Goal: Browse casually: Explore the website without a specific task or goal

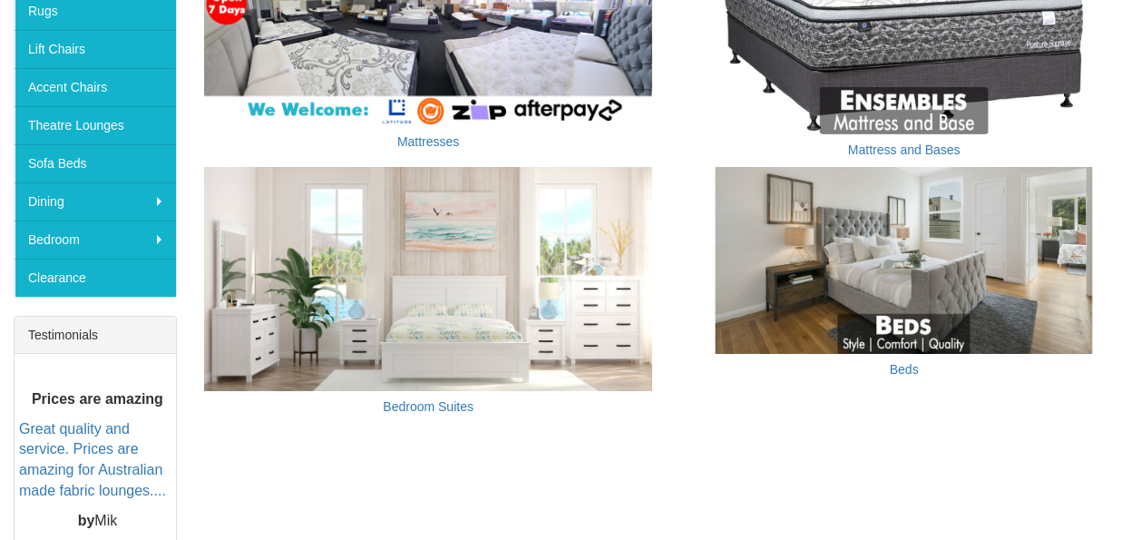
scroll to position [461, 0]
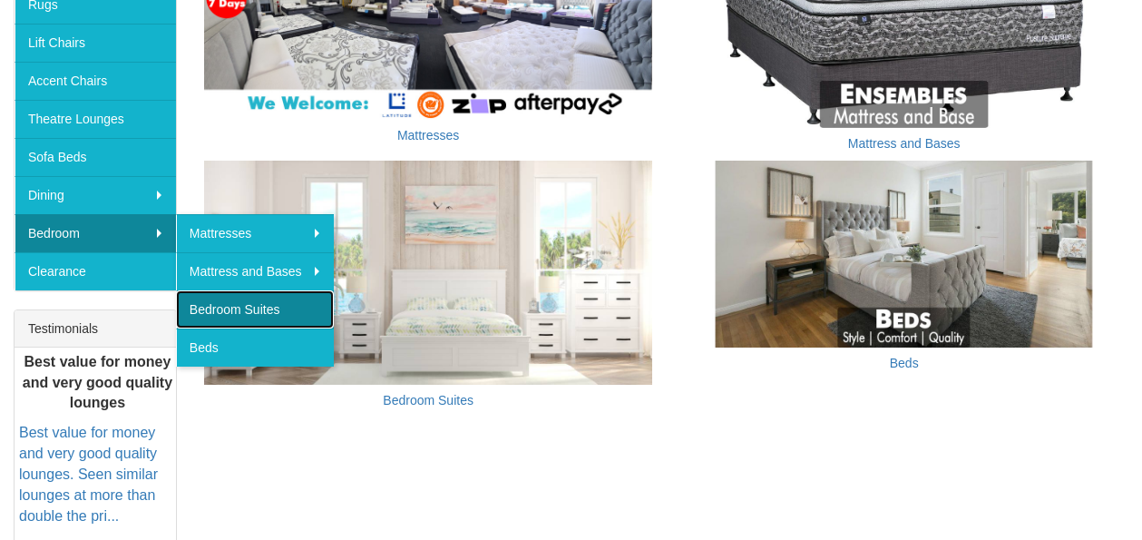
click at [251, 306] on link "Bedroom Suites" at bounding box center [255, 309] width 158 height 38
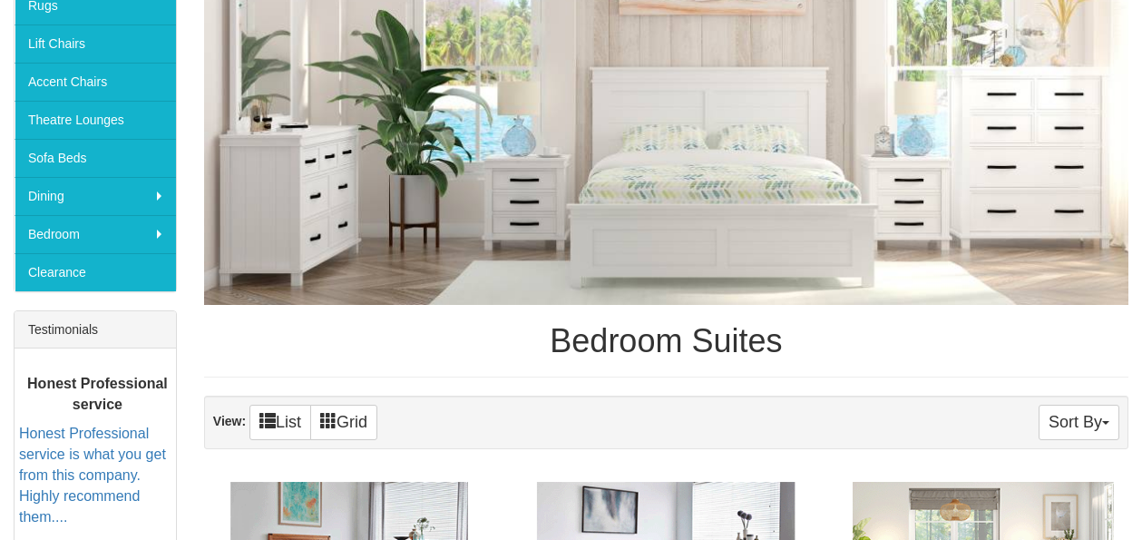
scroll to position [457, 0]
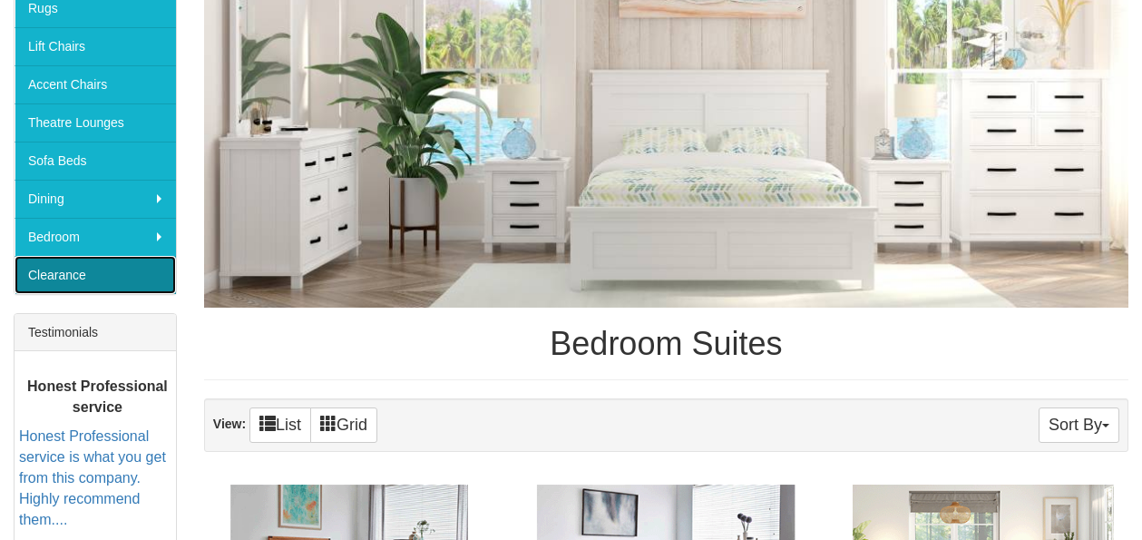
click at [129, 265] on link "Clearance" at bounding box center [95, 275] width 161 height 38
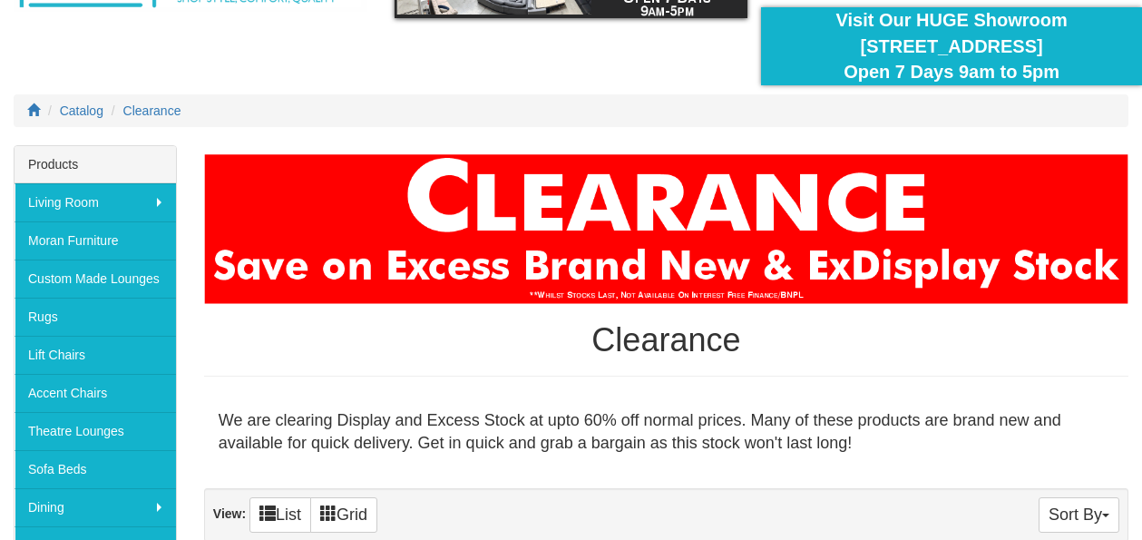
scroll to position [162, 0]
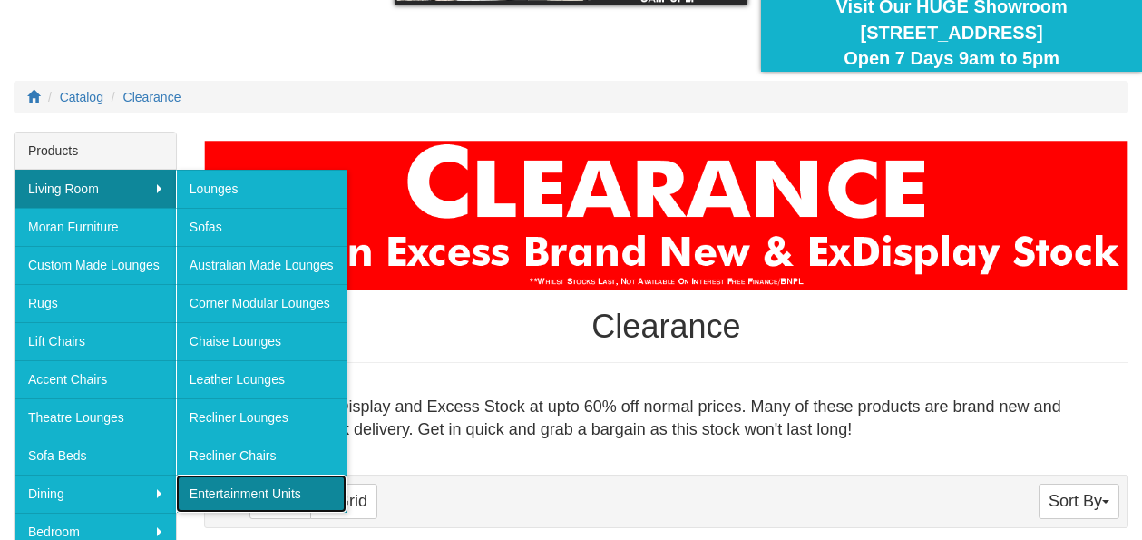
click at [207, 493] on link "Entertainment Units" at bounding box center [261, 493] width 170 height 38
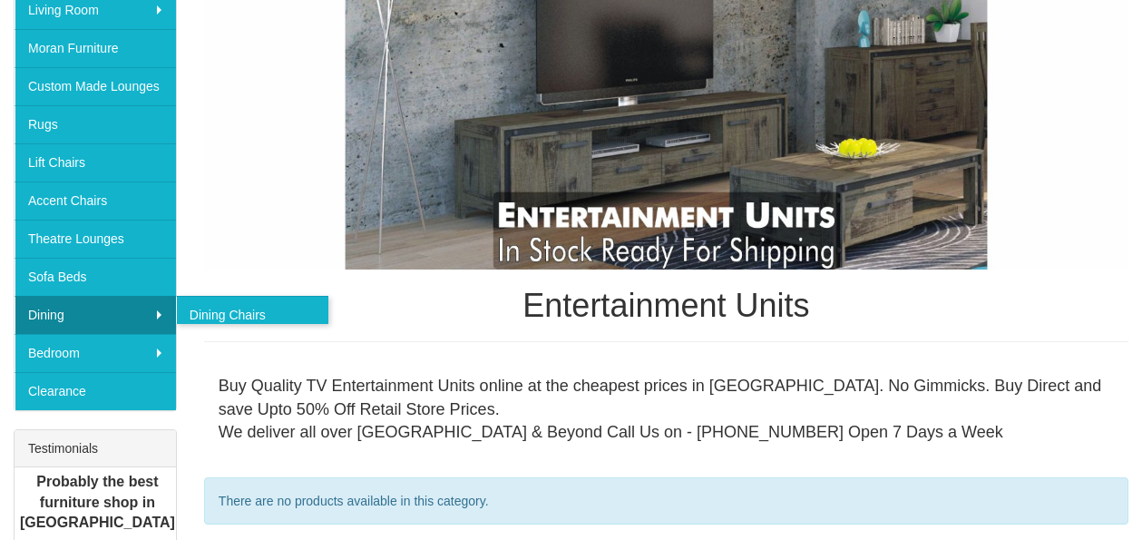
scroll to position [340, 0]
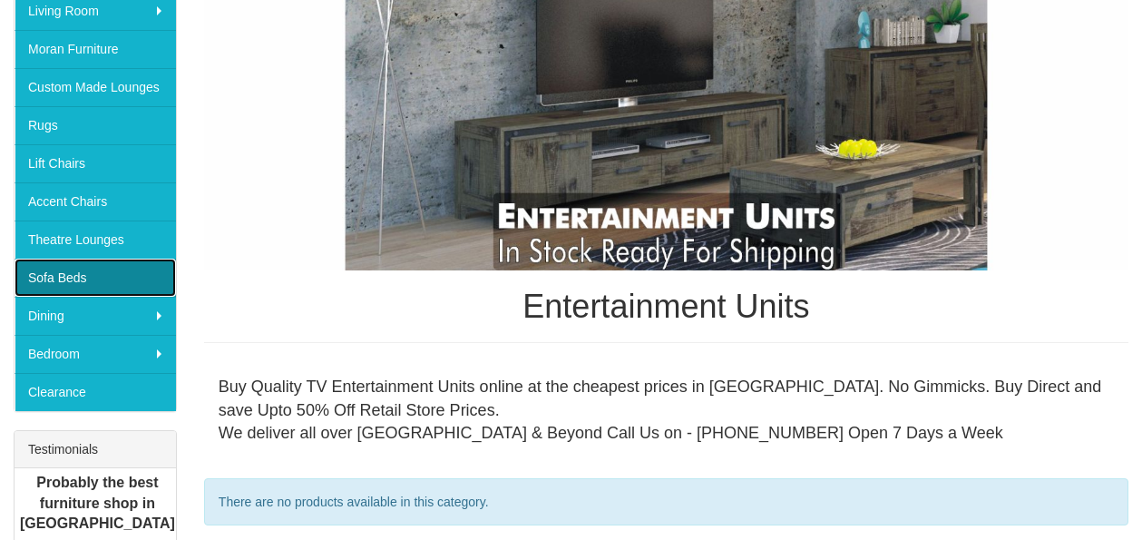
click at [100, 282] on link "Sofa Beds" at bounding box center [95, 277] width 161 height 38
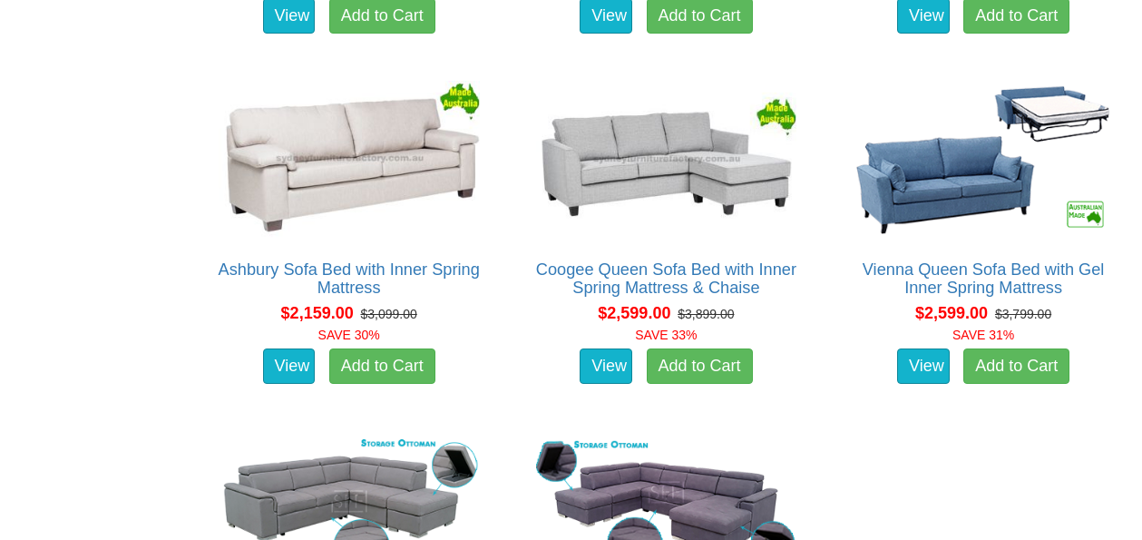
scroll to position [2171, 0]
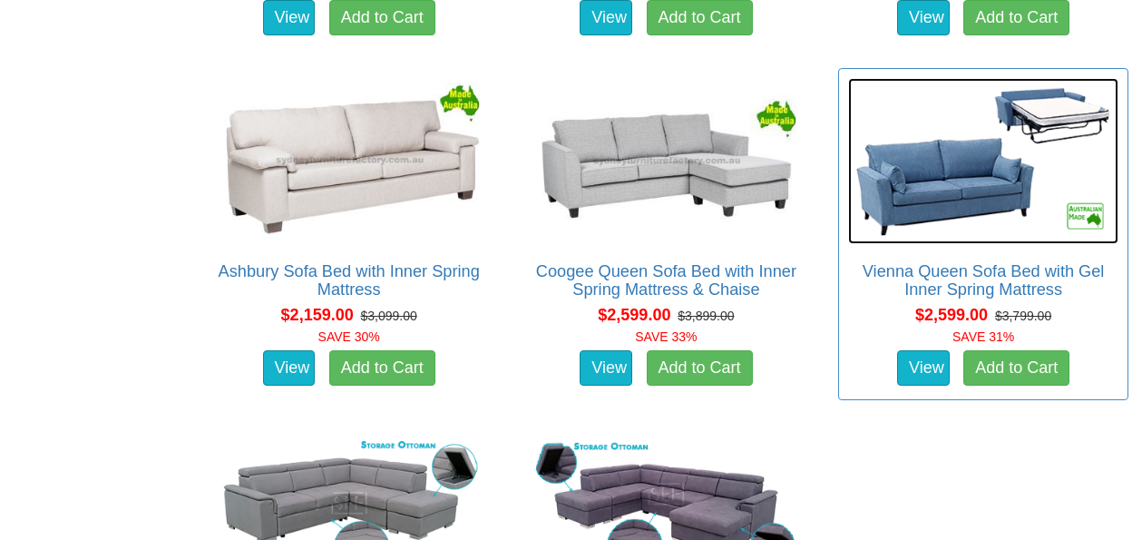
click at [954, 171] on img at bounding box center [983, 161] width 270 height 166
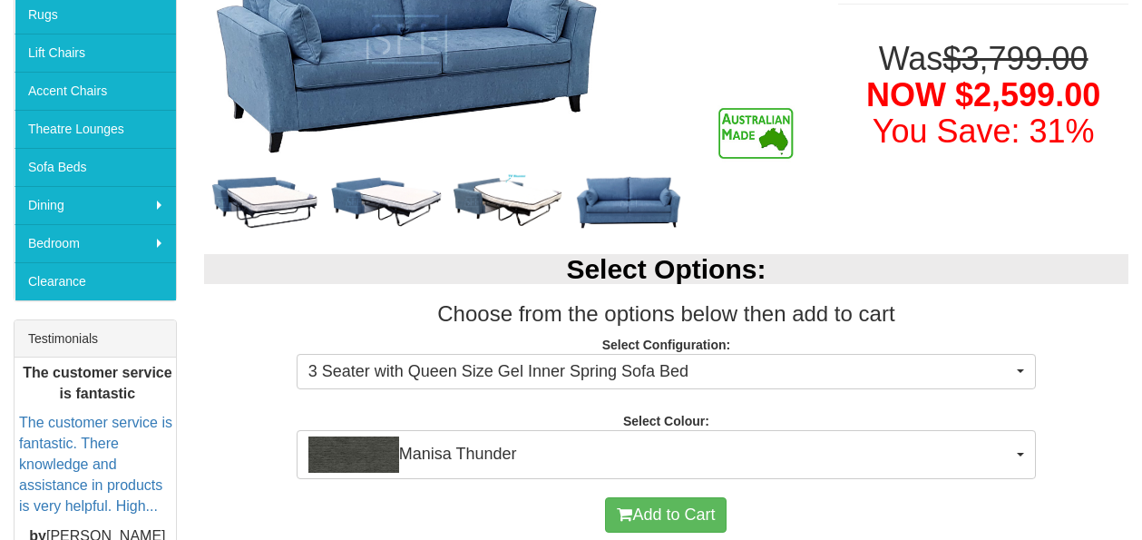
scroll to position [476, 0]
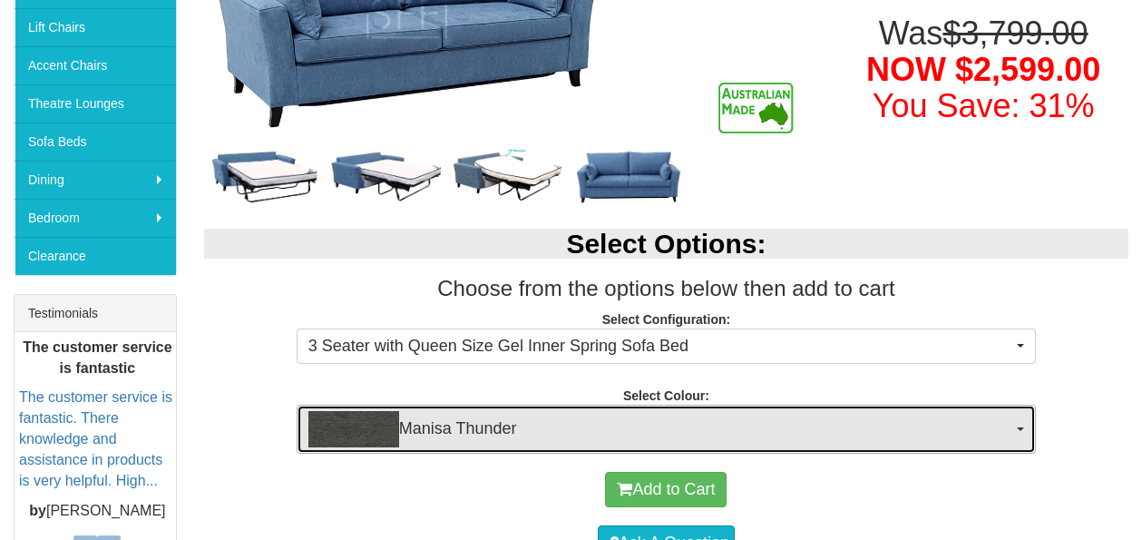
click at [517, 427] on span "Manisa Thunder" at bounding box center [660, 429] width 704 height 36
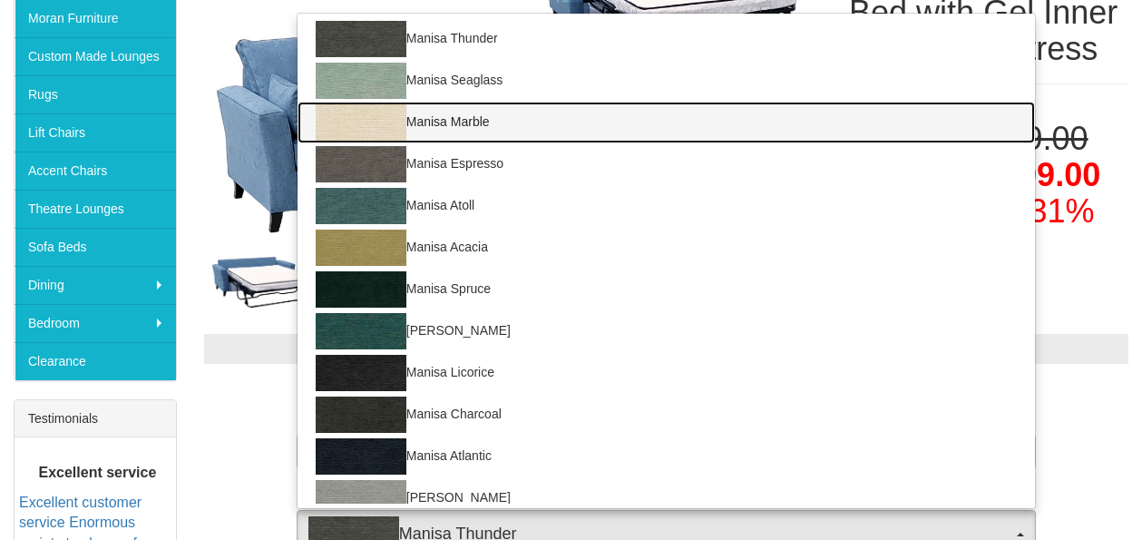
click at [508, 136] on link "Manisa Marble" at bounding box center [665, 123] width 737 height 42
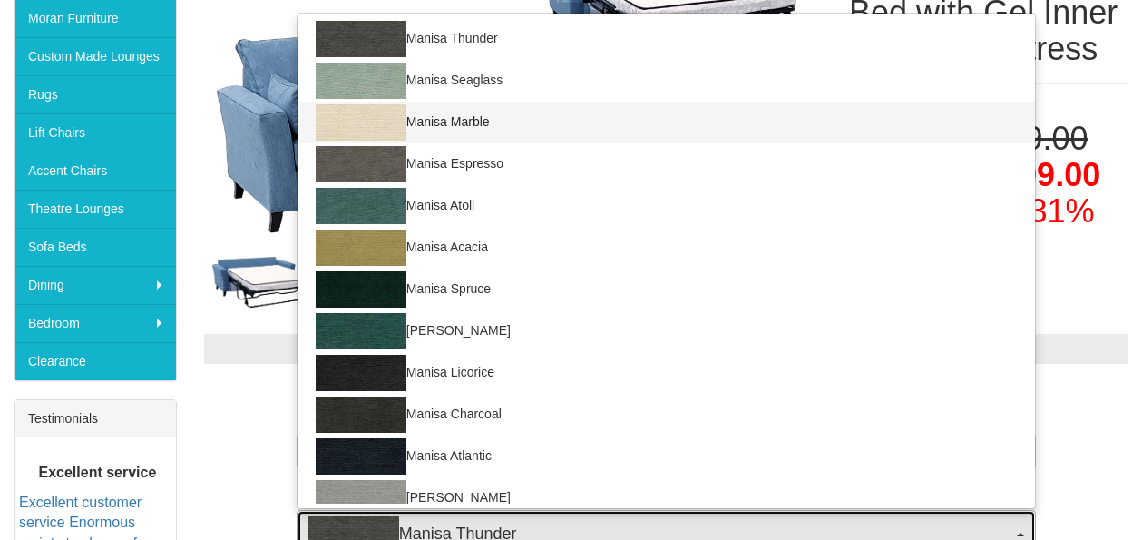
select select "1527"
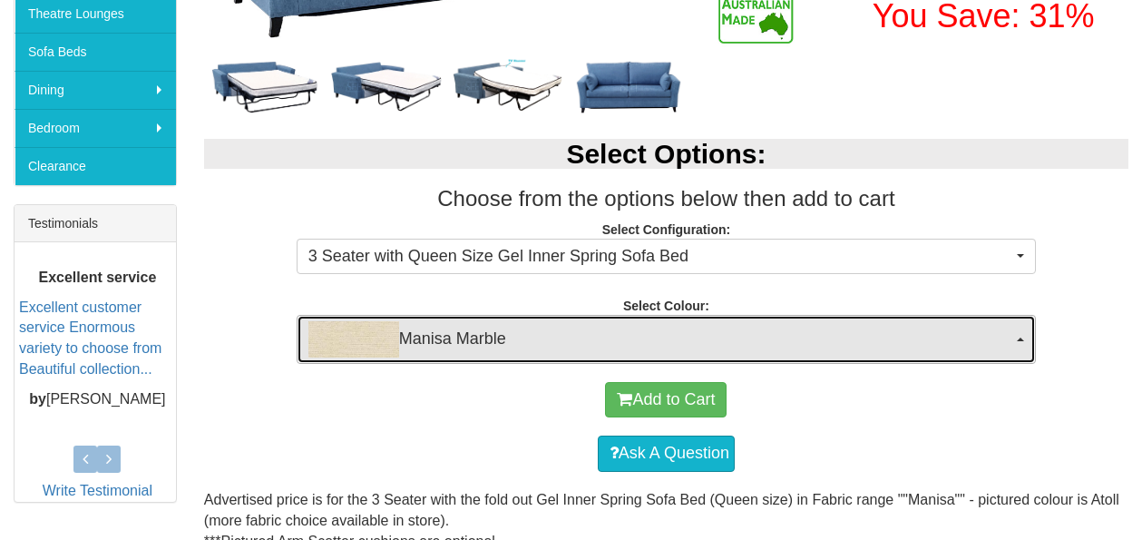
scroll to position [537, 0]
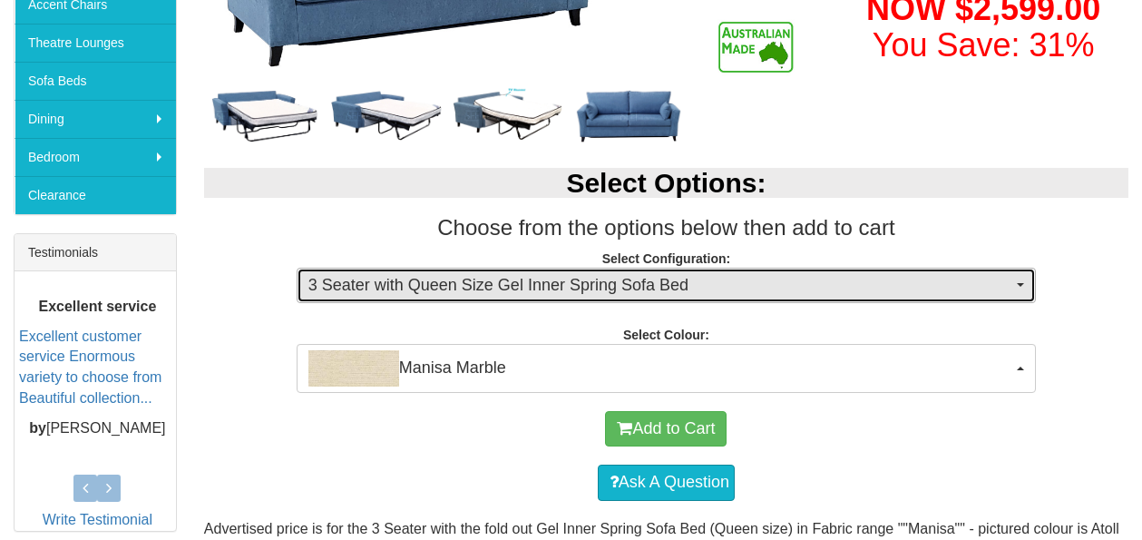
click at [600, 292] on span "3 Seater with Queen Size Gel Inner Spring Sofa Bed" at bounding box center [660, 286] width 704 height 24
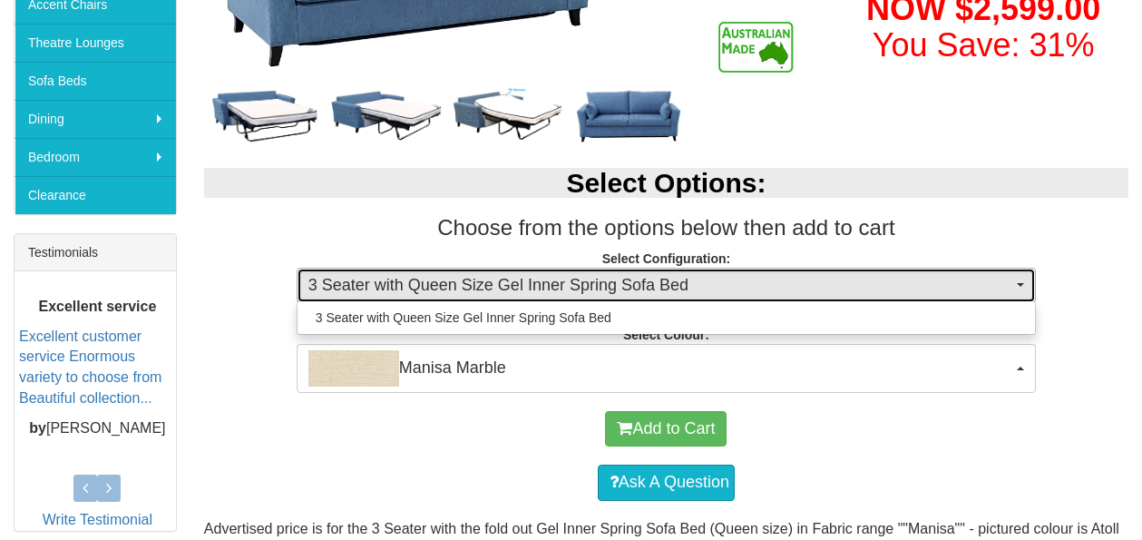
click at [600, 292] on span "3 Seater with Queen Size Gel Inner Spring Sofa Bed" at bounding box center [660, 286] width 704 height 24
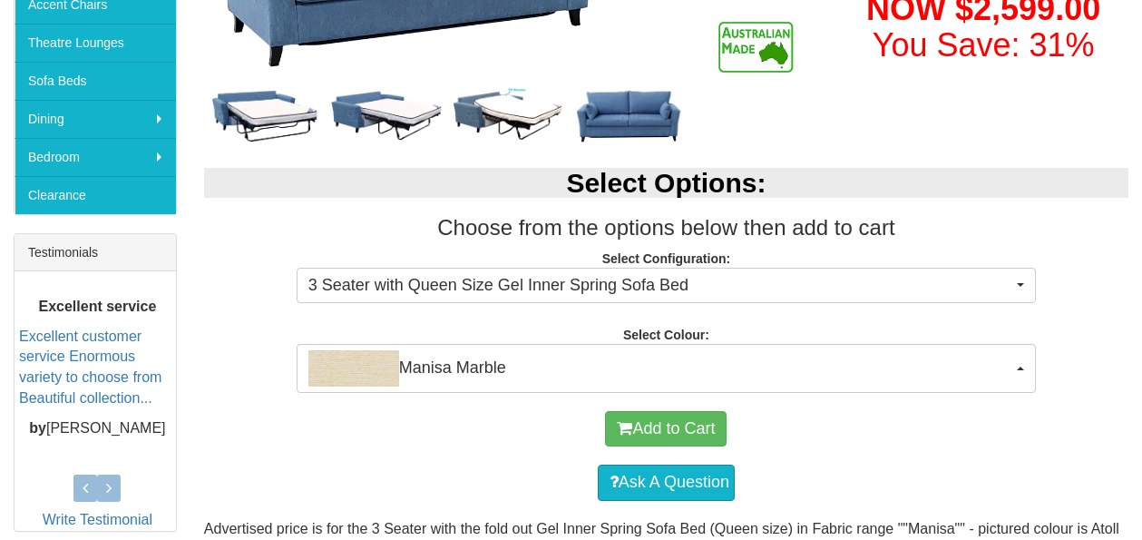
click at [838, 395] on div "Add to Cart Ask A Question" at bounding box center [666, 456] width 924 height 126
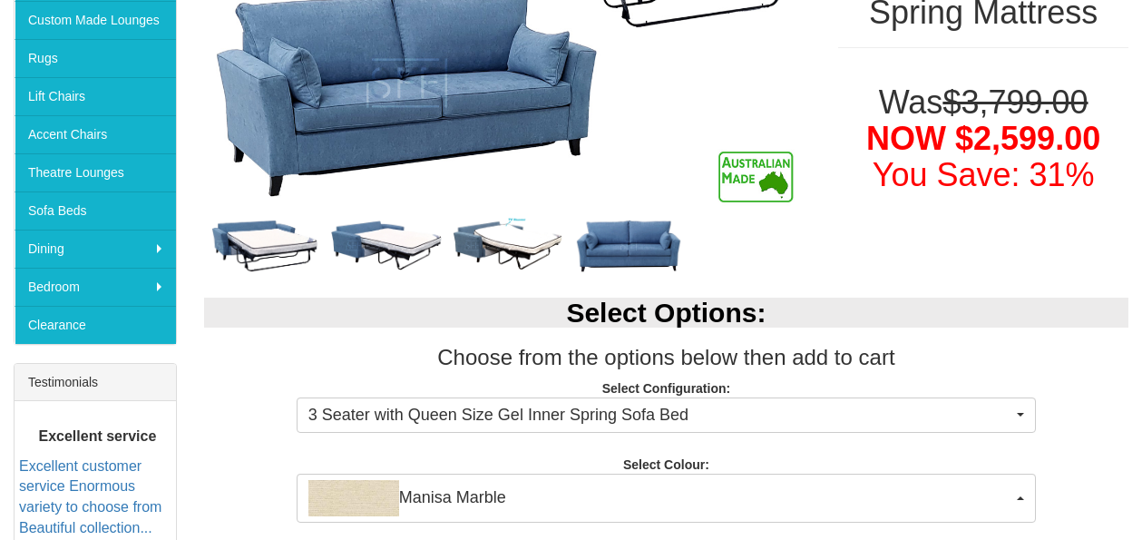
scroll to position [351, 0]
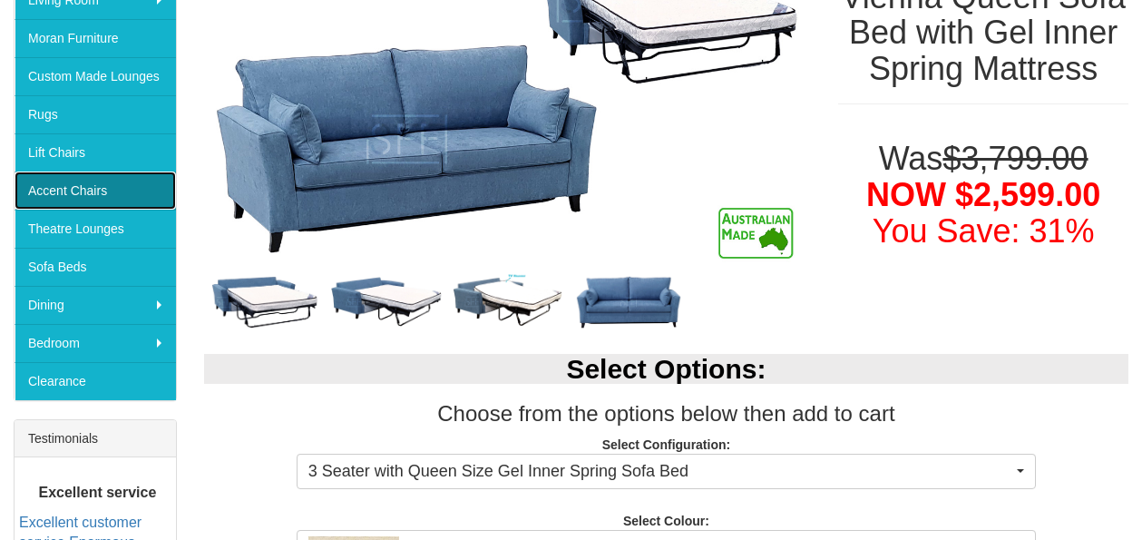
click at [112, 185] on link "Accent Chairs" at bounding box center [95, 190] width 161 height 38
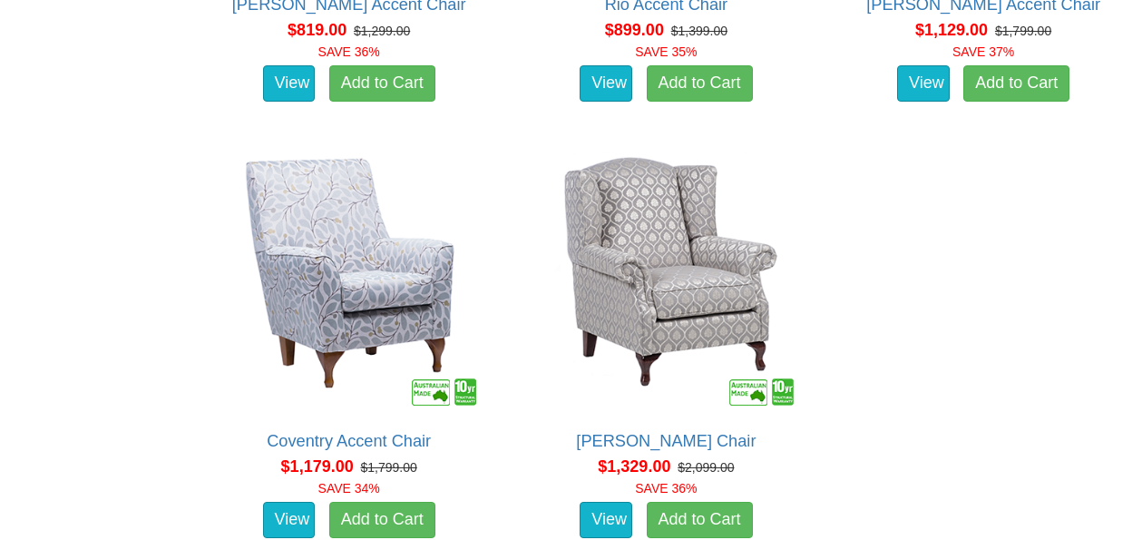
scroll to position [1722, 0]
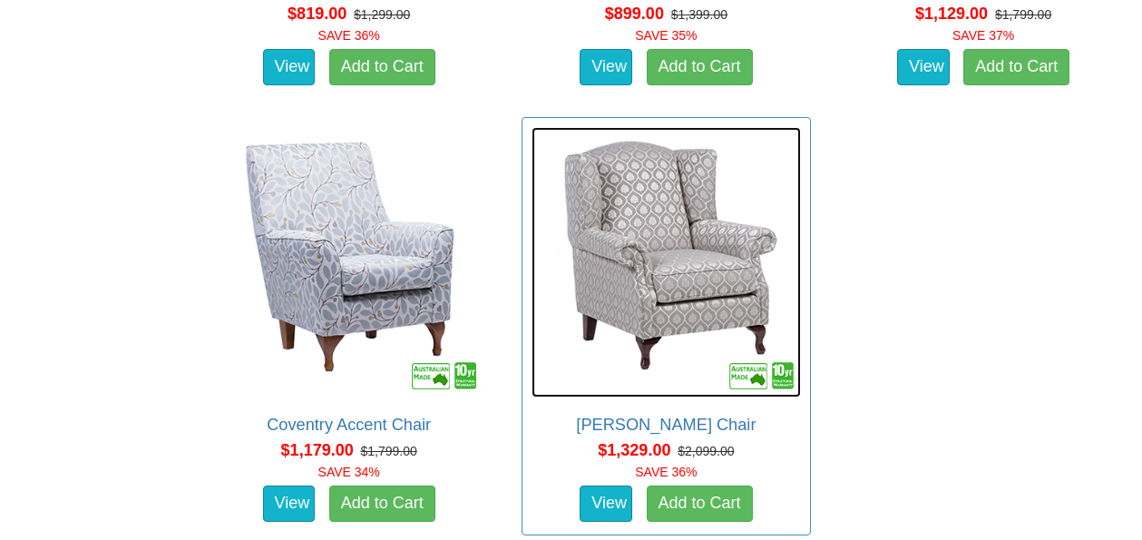
click at [648, 259] on img at bounding box center [666, 262] width 270 height 270
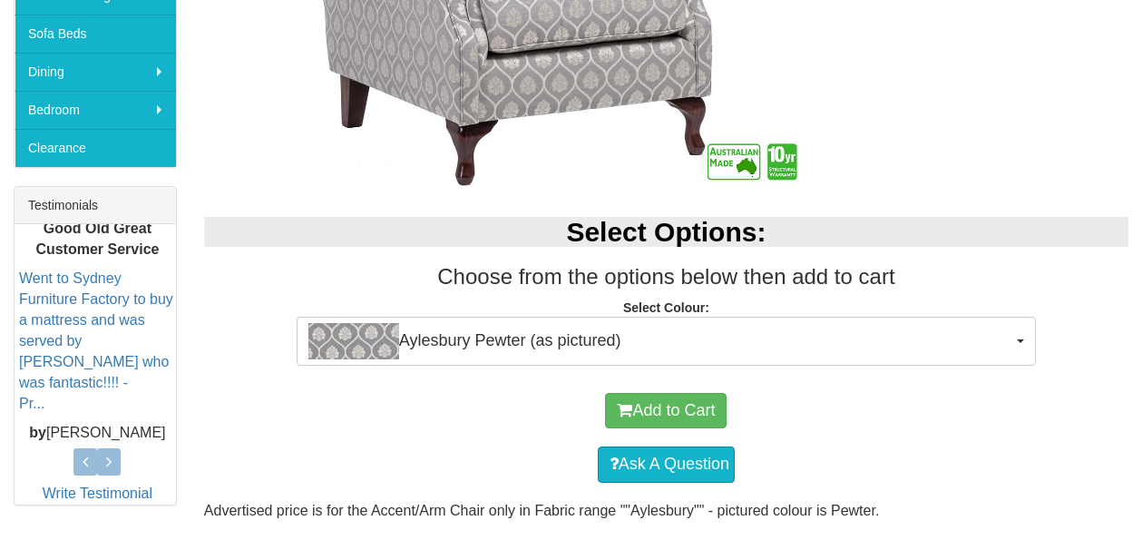
scroll to position [820, 0]
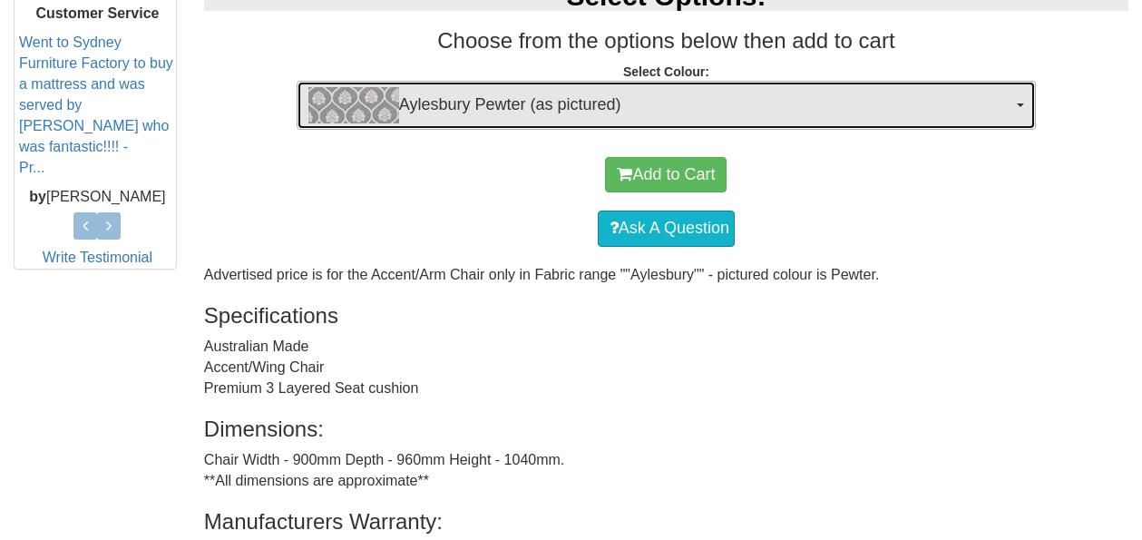
click at [588, 109] on span "Aylesbury Pewter (as pictured)" at bounding box center [660, 105] width 704 height 36
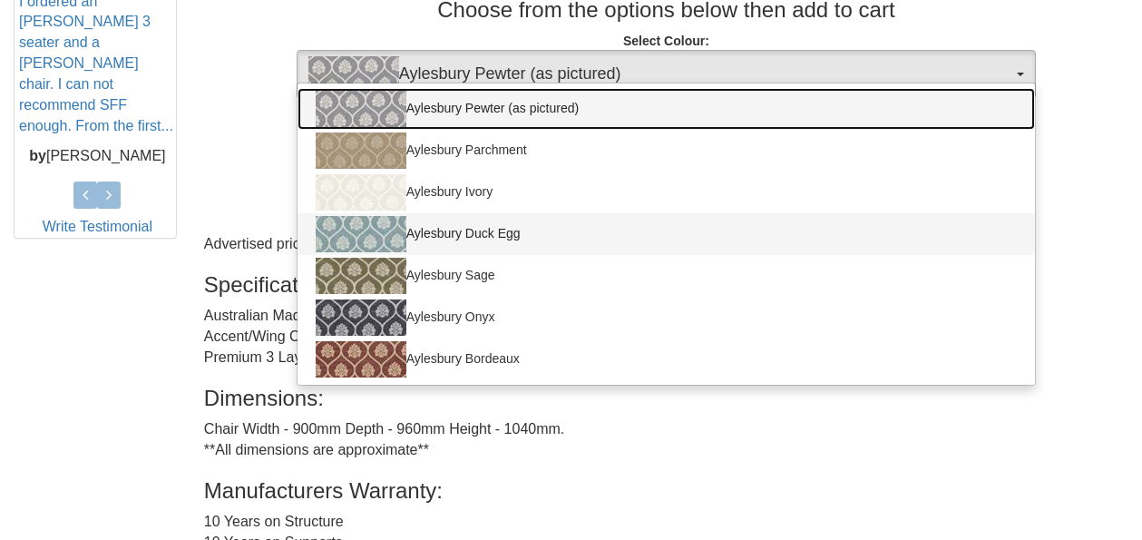
scroll to position [844, 0]
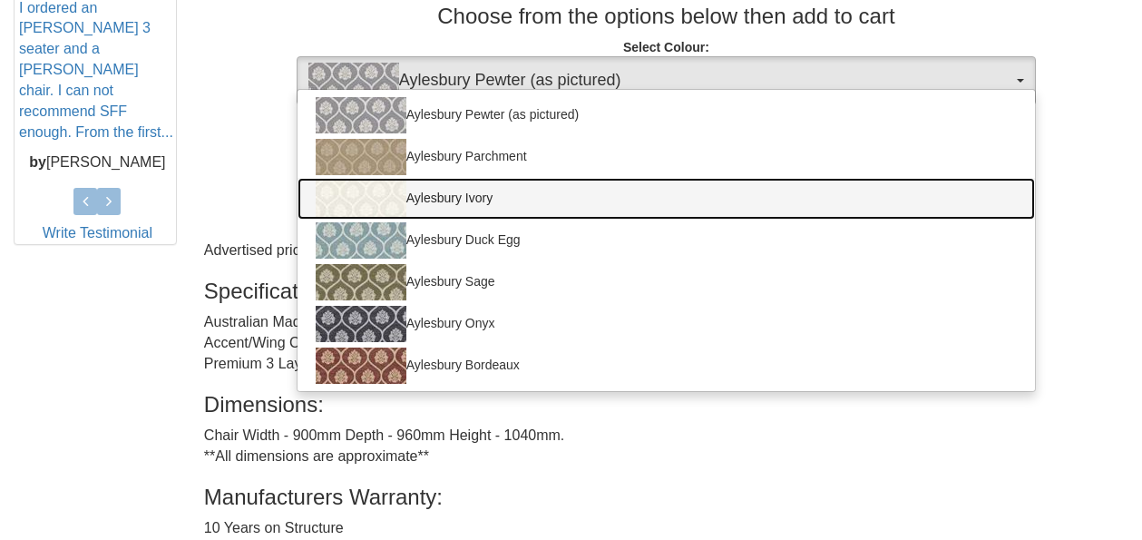
click at [468, 193] on link "Aylesbury Ivory" at bounding box center [665, 199] width 737 height 42
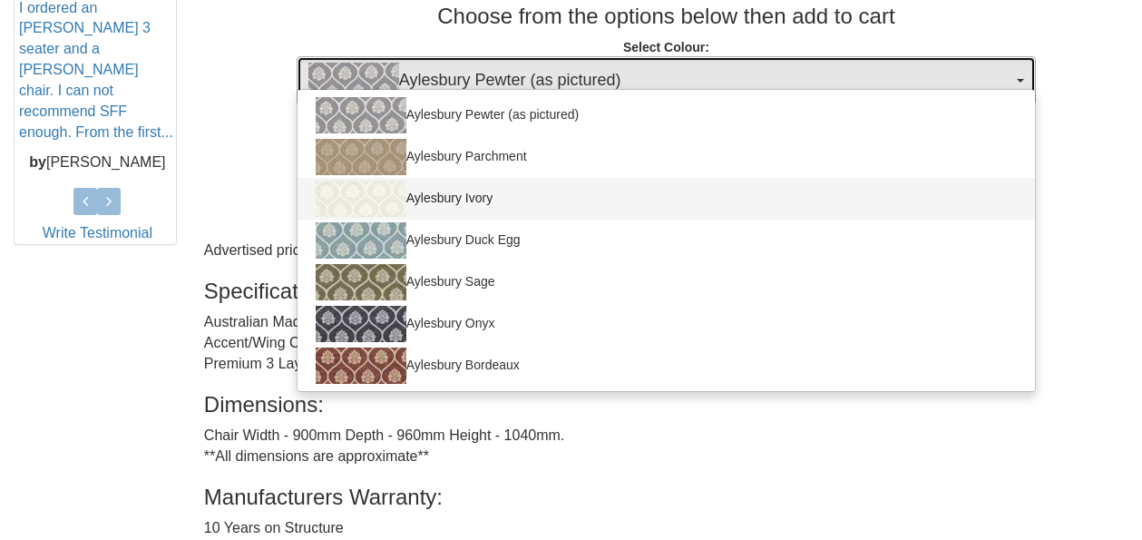
select select "351"
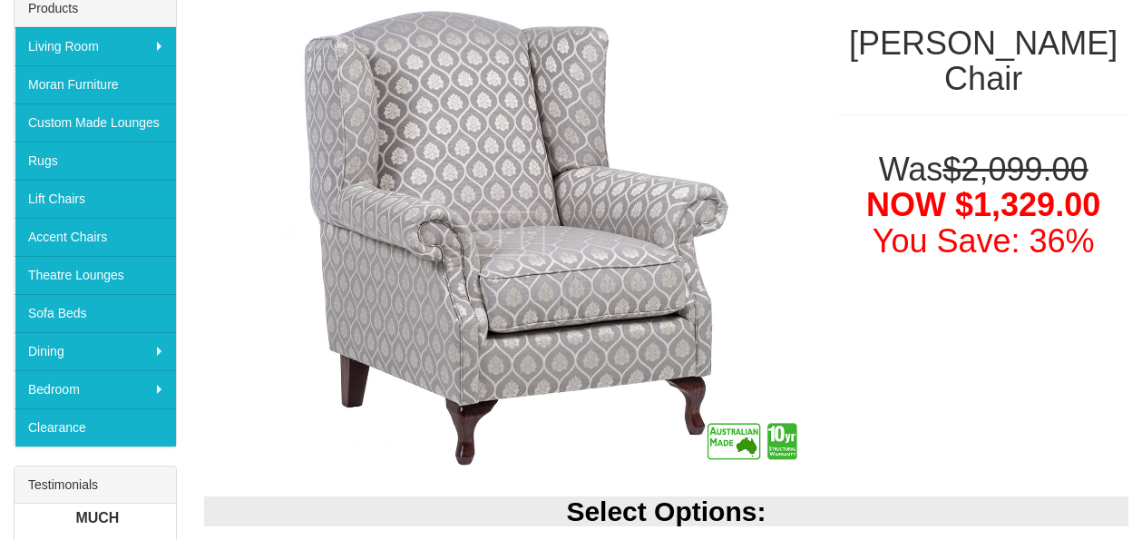
scroll to position [304, 0]
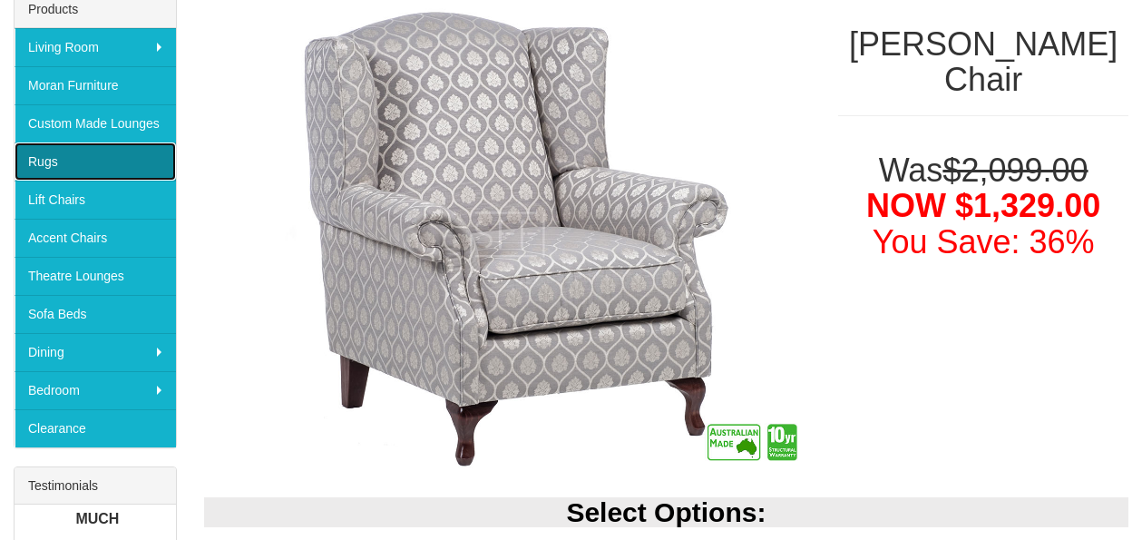
click at [106, 167] on link "Rugs" at bounding box center [95, 161] width 161 height 38
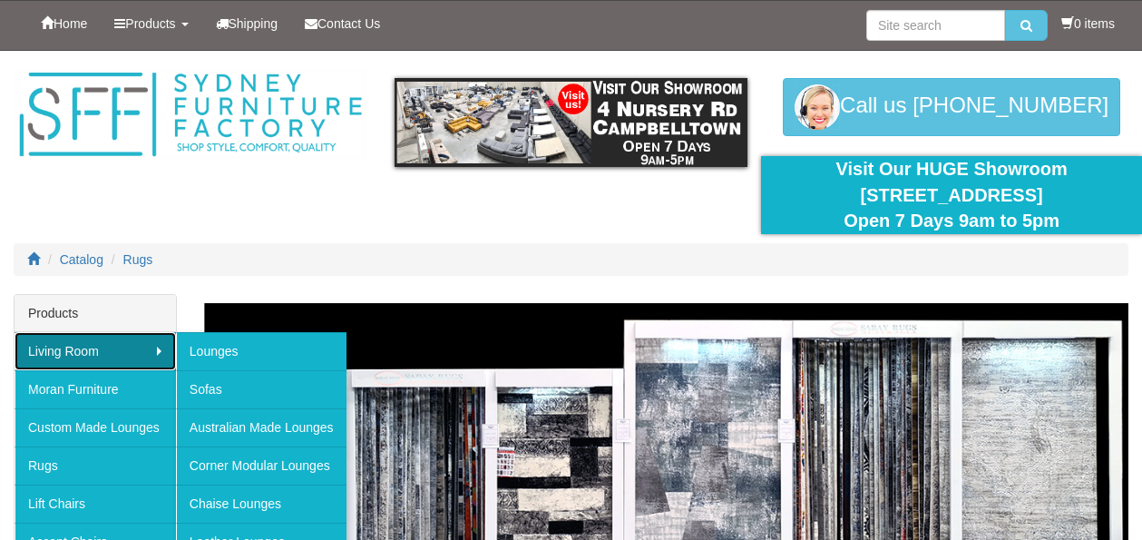
click at [133, 358] on link "Living Room" at bounding box center [95, 351] width 161 height 38
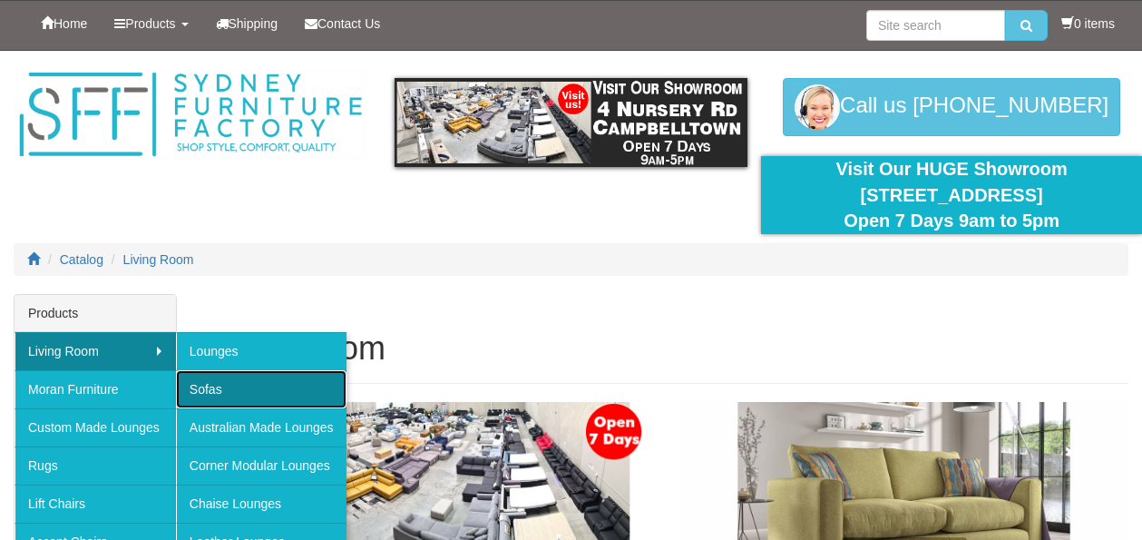
click at [291, 393] on link "Sofas" at bounding box center [261, 389] width 170 height 38
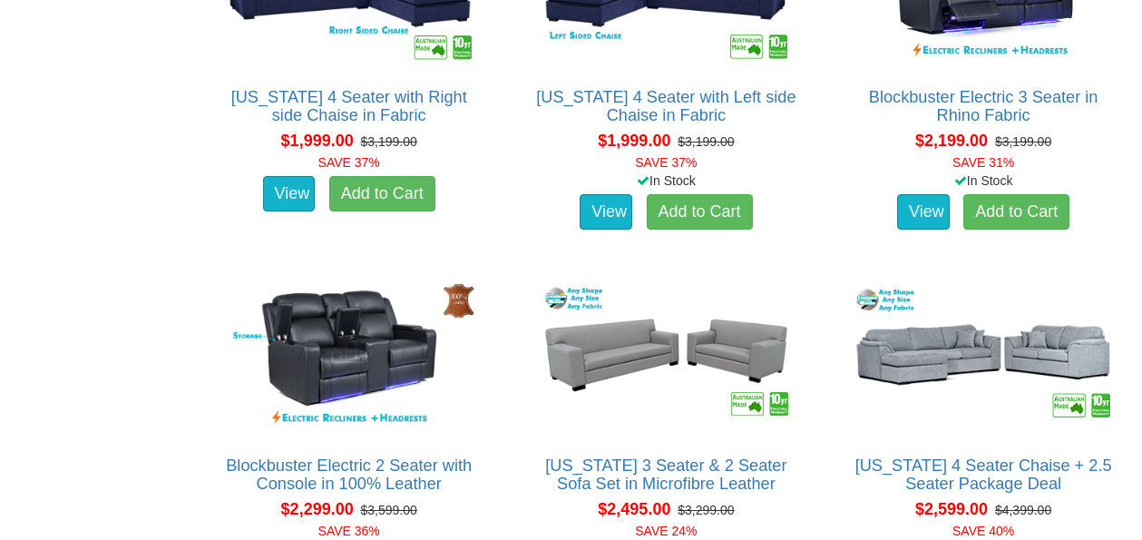
scroll to position [3154, 0]
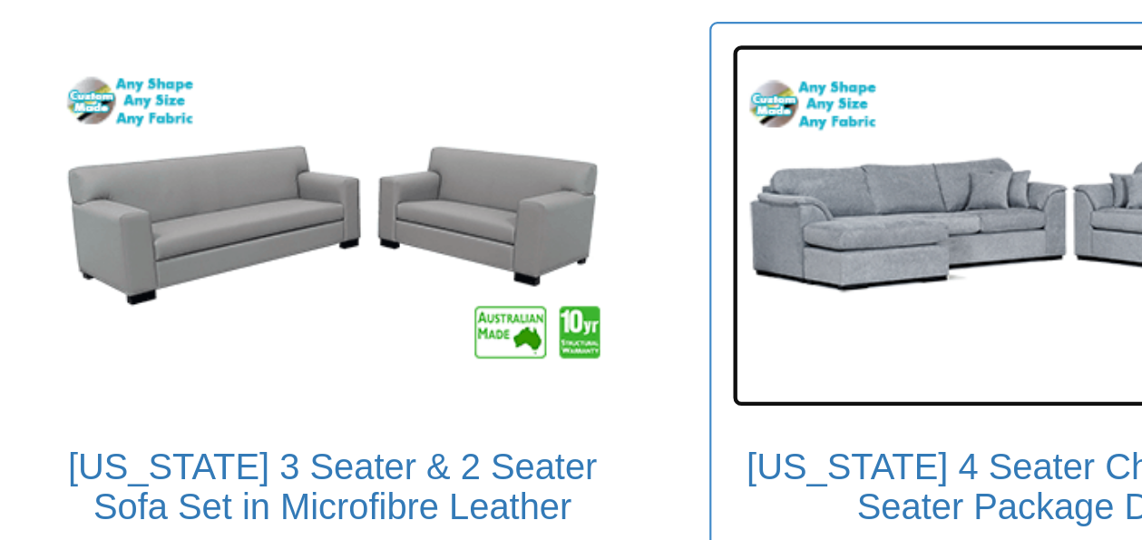
click at [945, 322] on img at bounding box center [983, 278] width 270 height 166
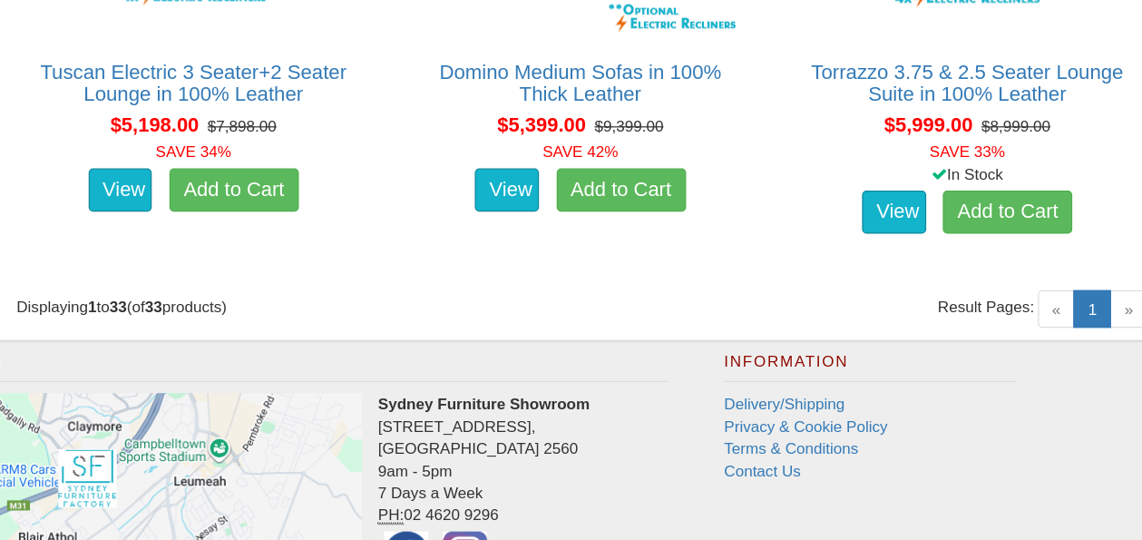
scroll to position [4858, 0]
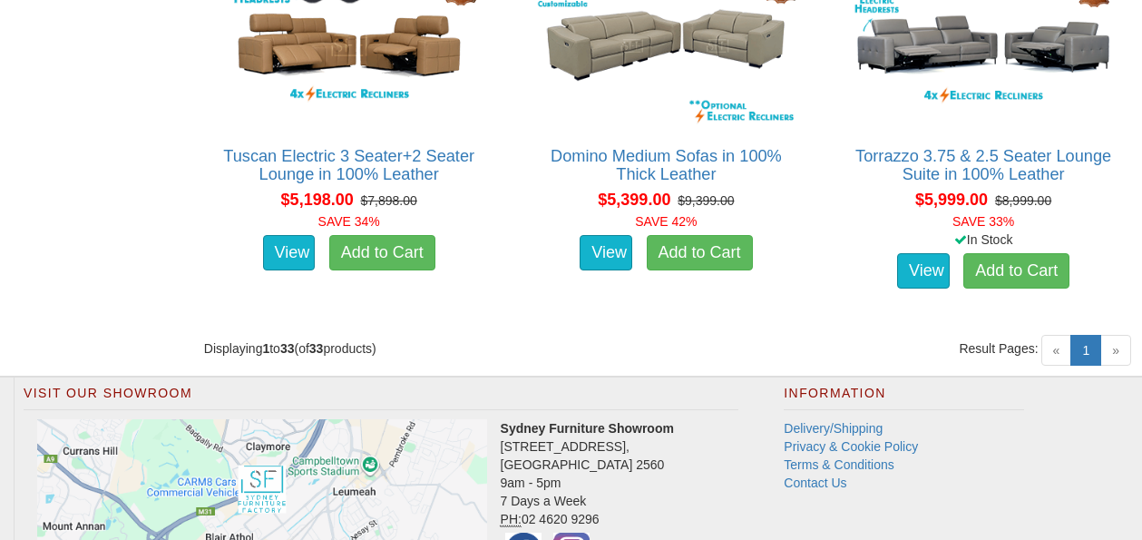
click at [1120, 351] on span "»" at bounding box center [1115, 350] width 31 height 31
click at [1088, 353] on link "1 (current)" at bounding box center [1085, 350] width 31 height 31
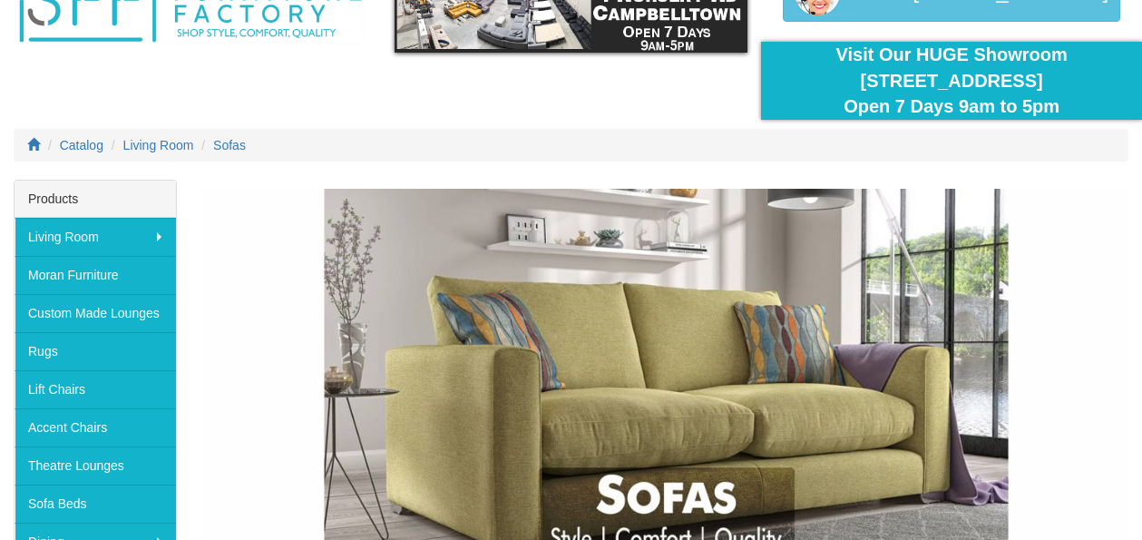
scroll to position [185, 0]
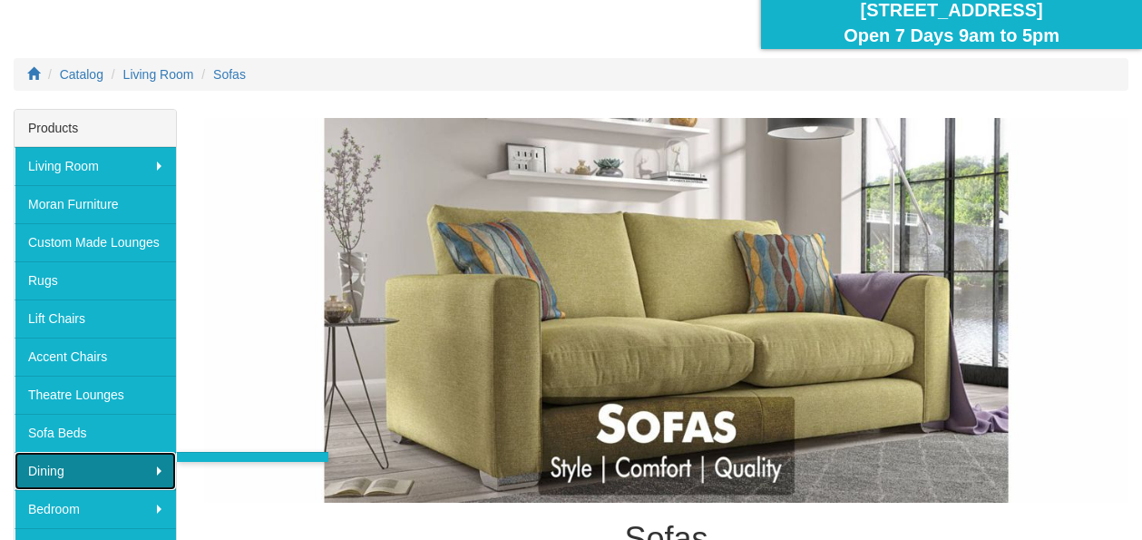
click at [104, 470] on link "Dining" at bounding box center [95, 471] width 161 height 38
